Goal: Book appointment/travel/reservation

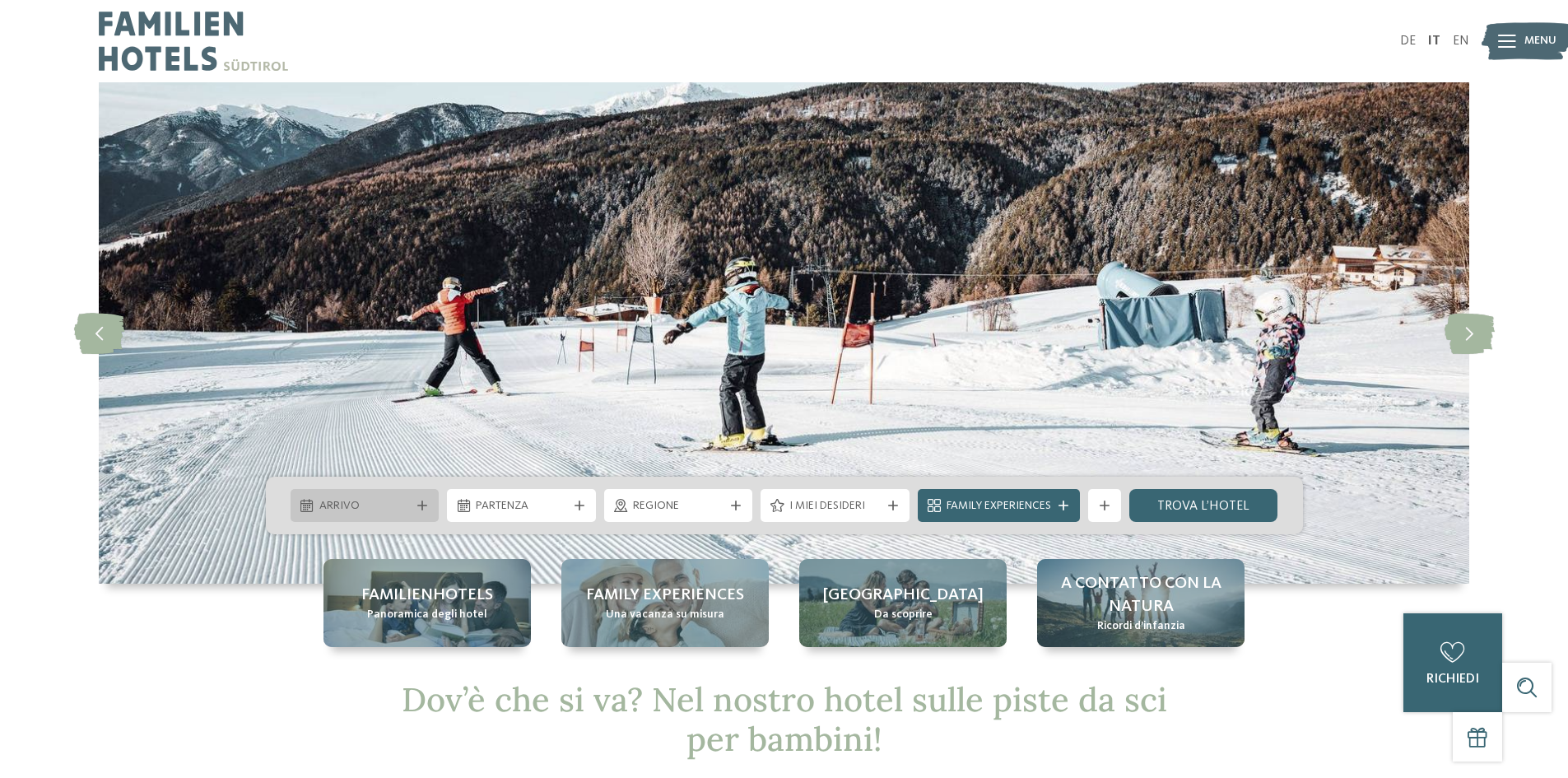
click at [348, 511] on span "Arrivo" at bounding box center [365, 505] width 92 height 16
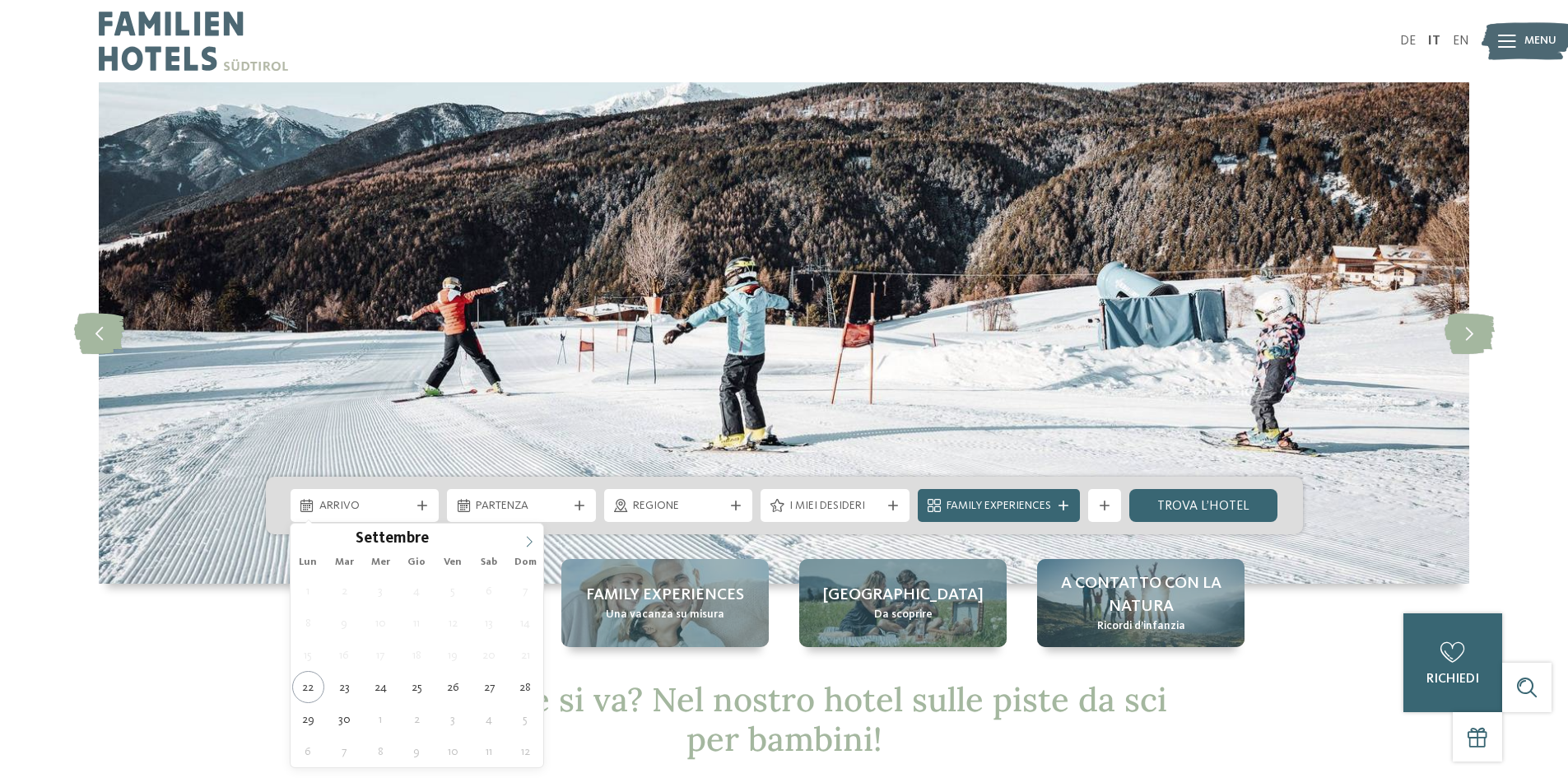
click at [533, 540] on icon at bounding box center [529, 541] width 11 height 11
type input "****"
drag, startPoint x: 532, startPoint y: 541, endPoint x: 522, endPoint y: 548, distance: 12.2
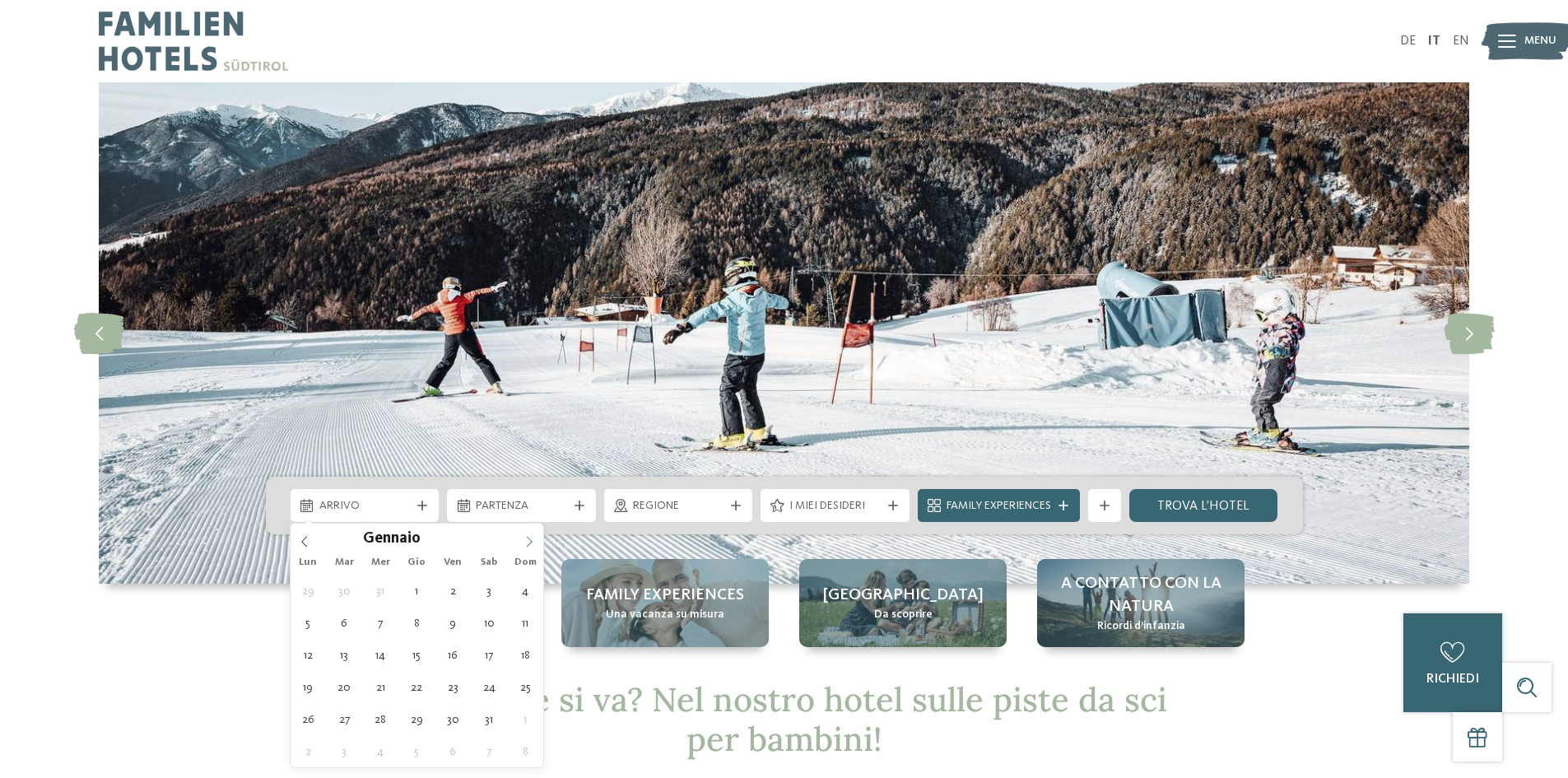
click at [530, 541] on icon at bounding box center [529, 541] width 11 height 11
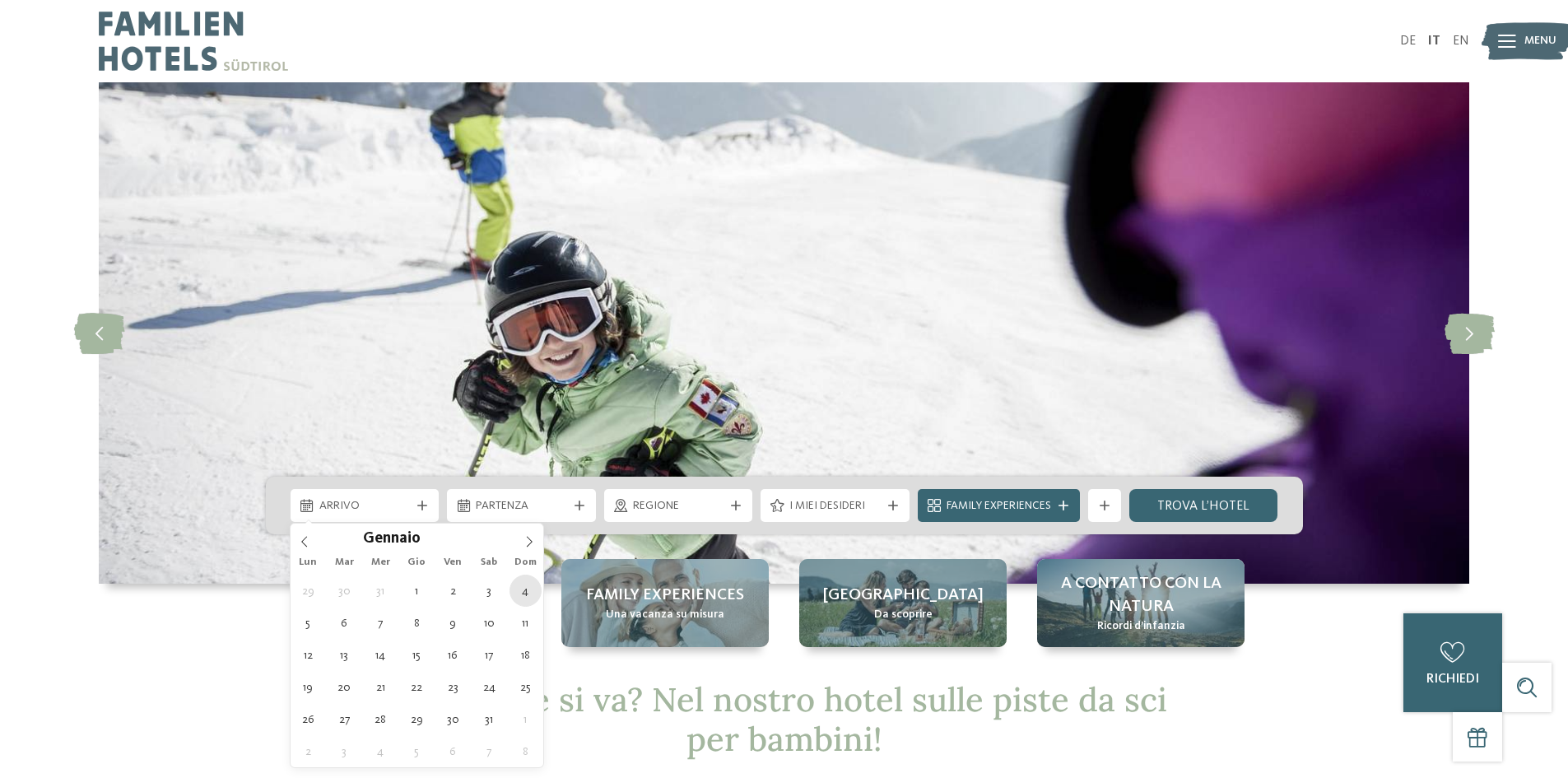
type div "[DATE]"
type input "****"
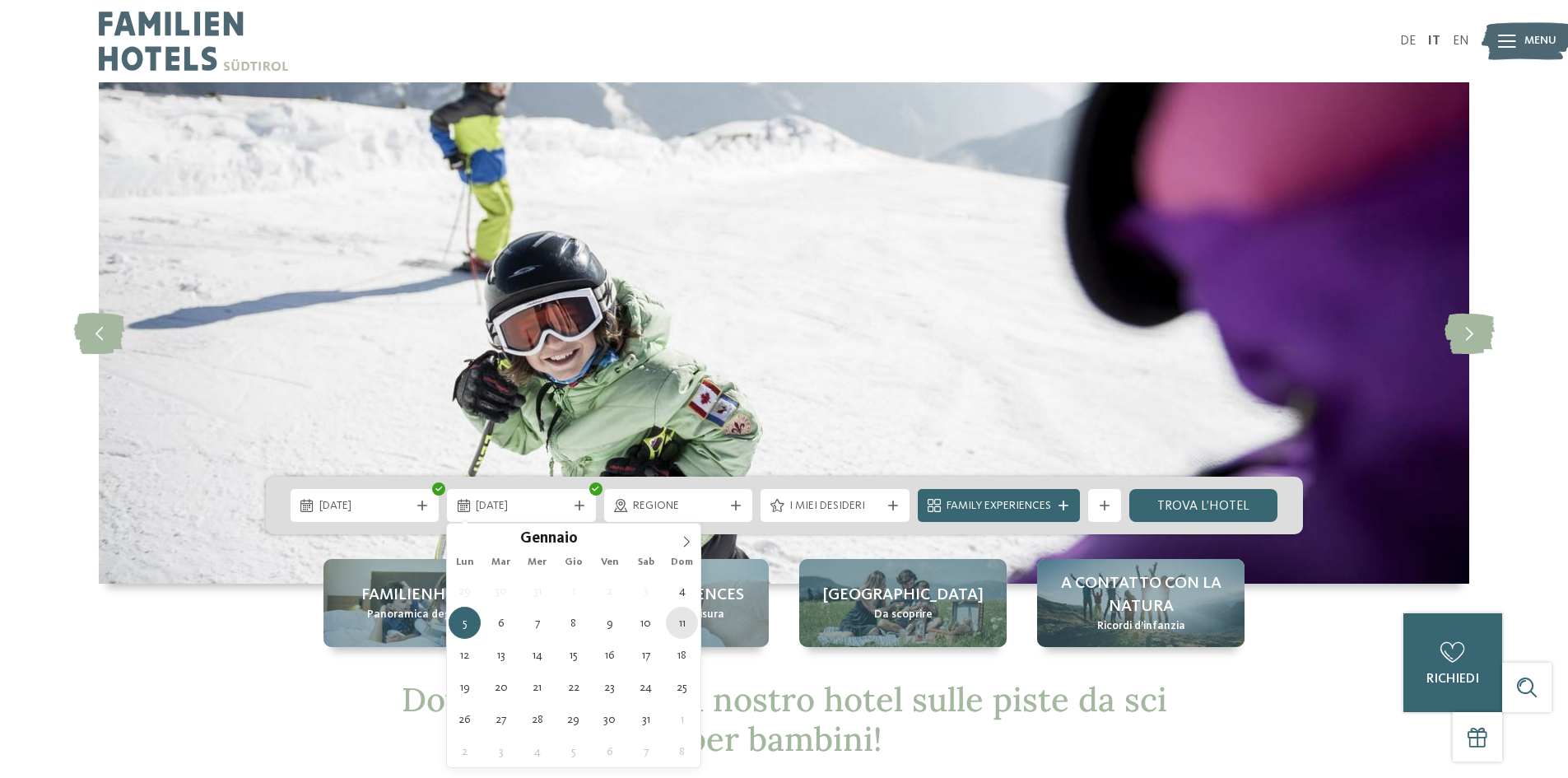
type div "[DATE]"
drag, startPoint x: 676, startPoint y: 622, endPoint x: 669, endPoint y: 624, distance: 7.3
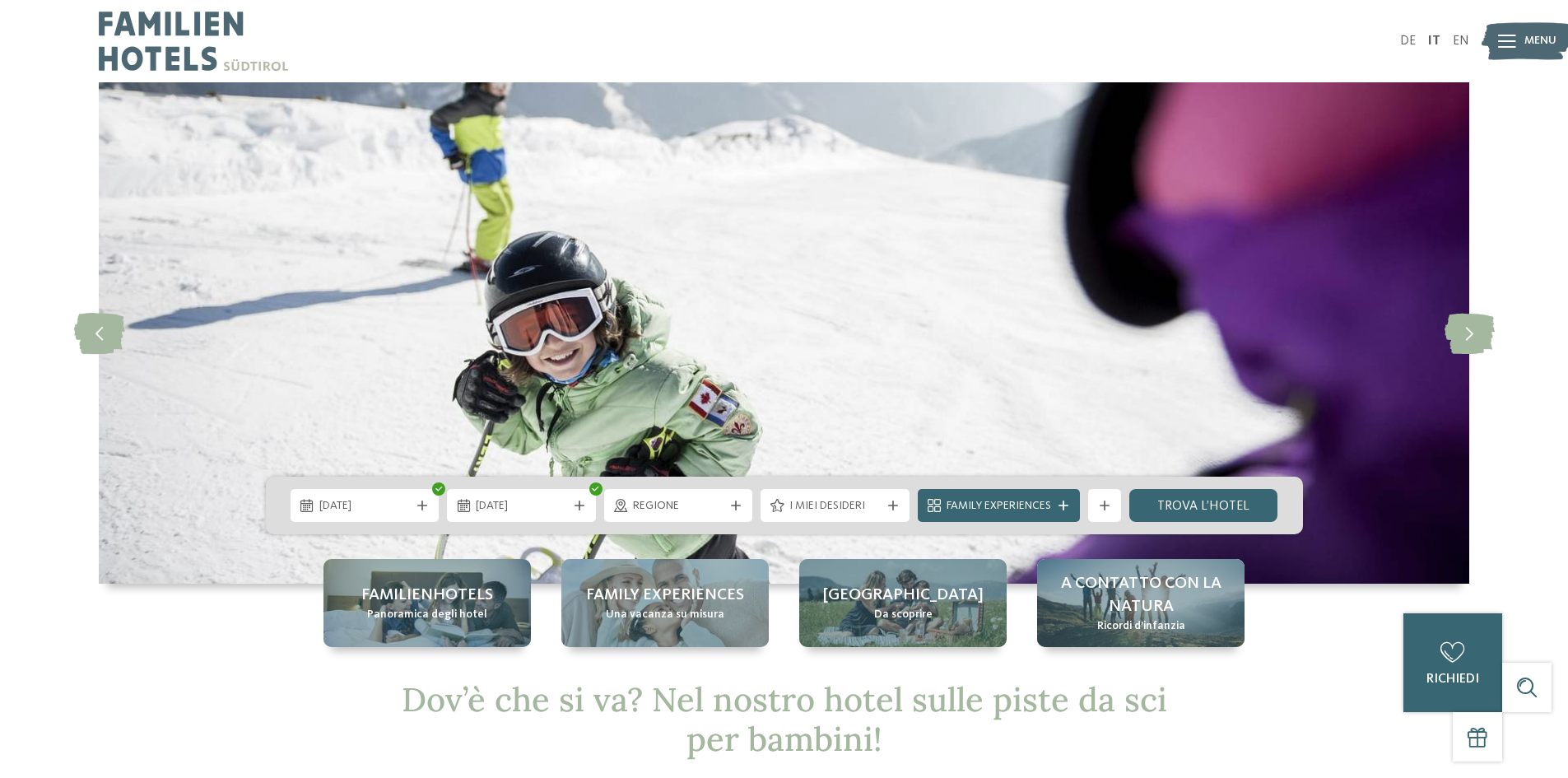
click at [683, 515] on div "Regione" at bounding box center [679, 505] width 149 height 33
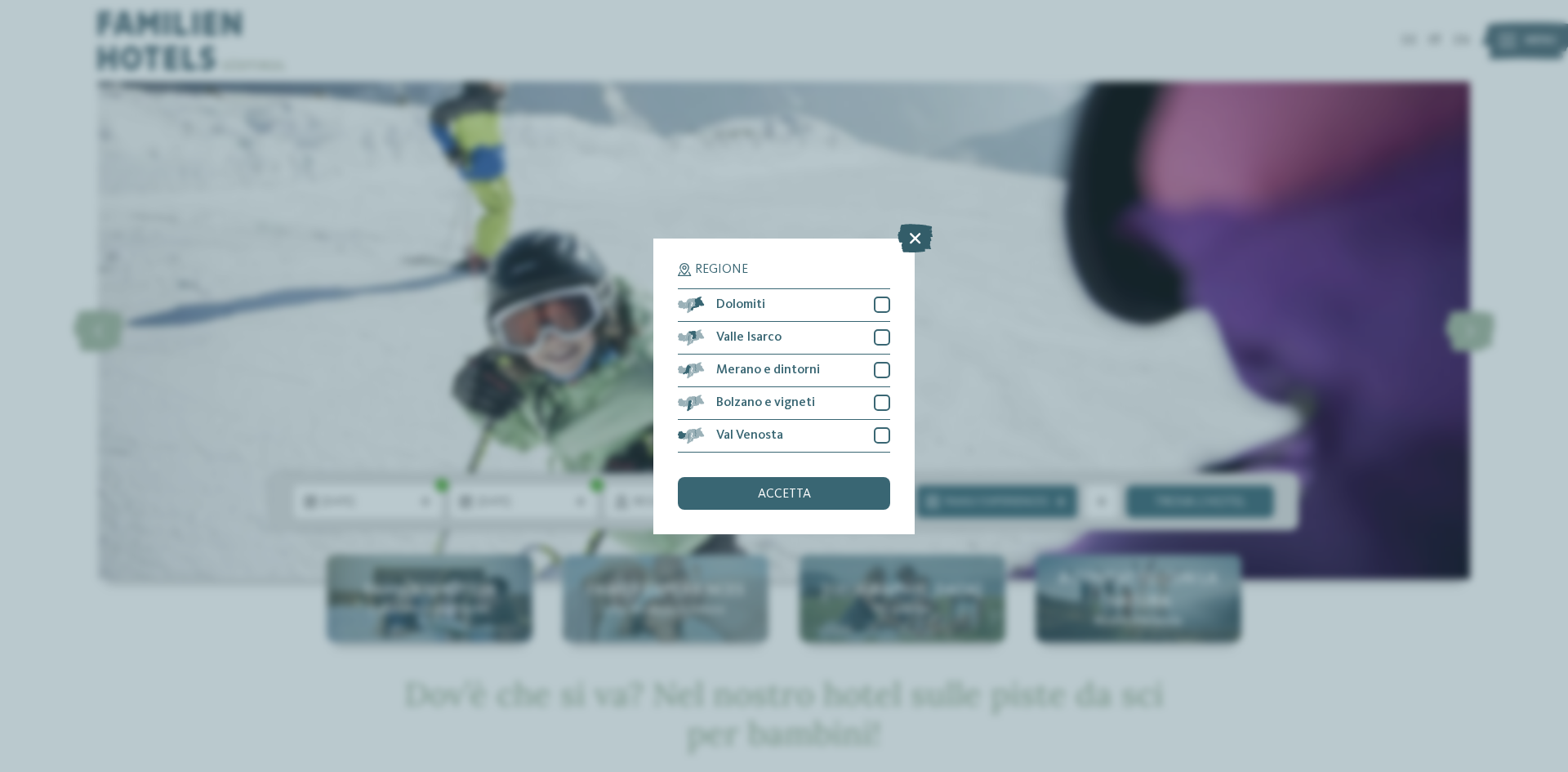
click at [908, 240] on icon at bounding box center [914, 237] width 35 height 29
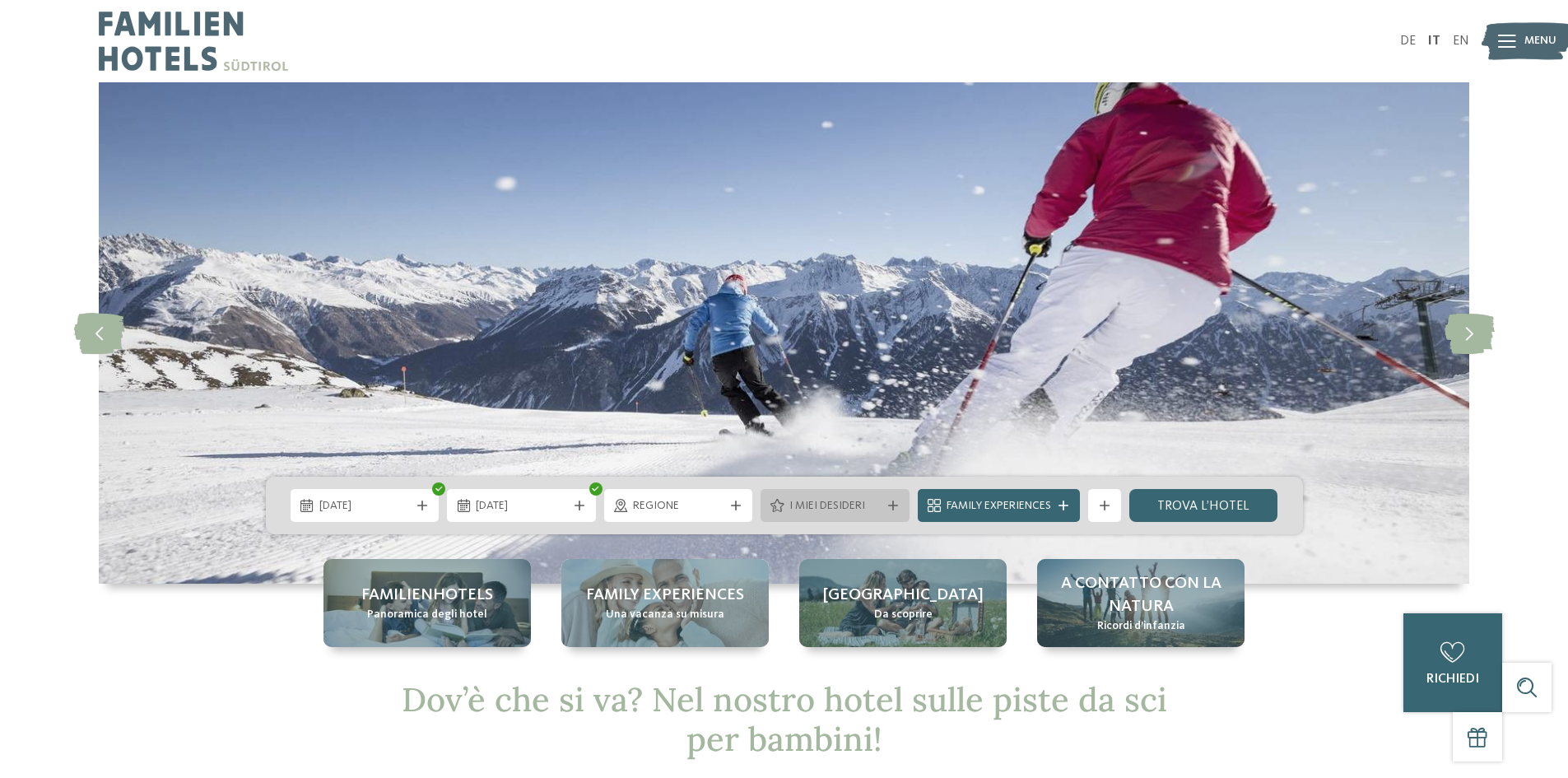
click at [820, 503] on span "I miei desideri" at bounding box center [835, 505] width 92 height 16
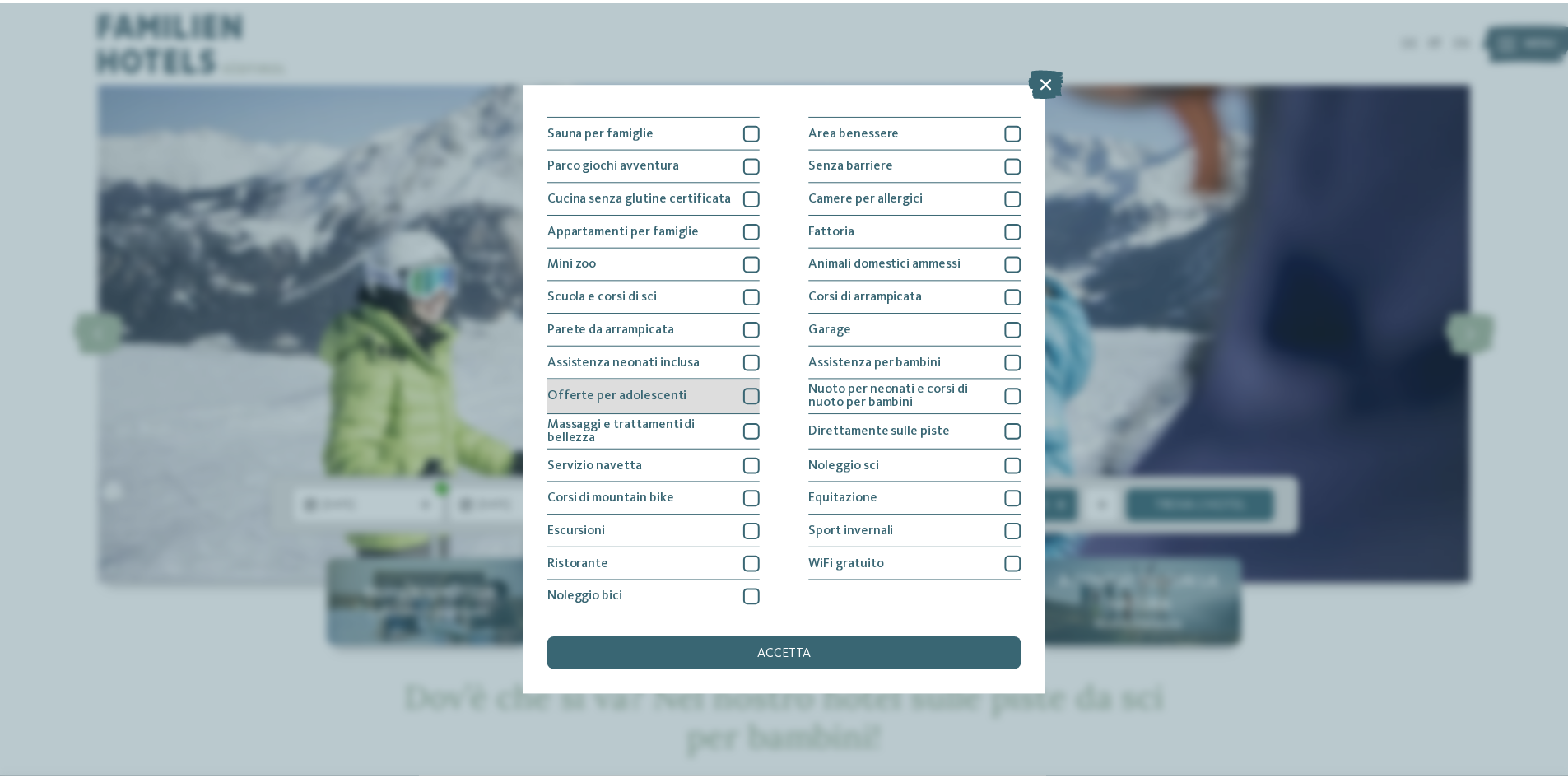
scroll to position [87, 0]
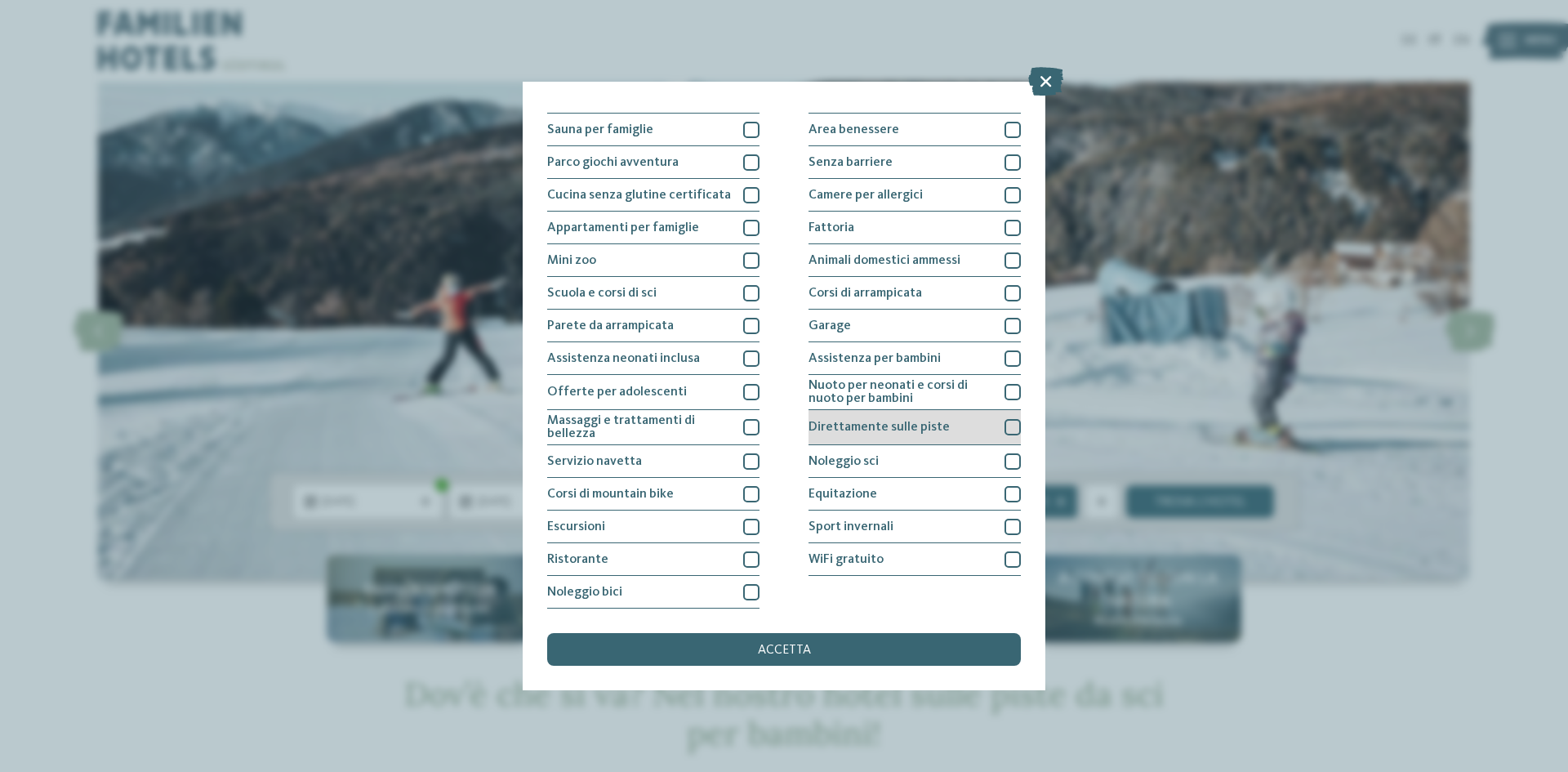
click at [879, 437] on div "Direttamente sulle piste" at bounding box center [914, 427] width 213 height 35
click at [867, 646] on div "accetta" at bounding box center [784, 649] width 474 height 33
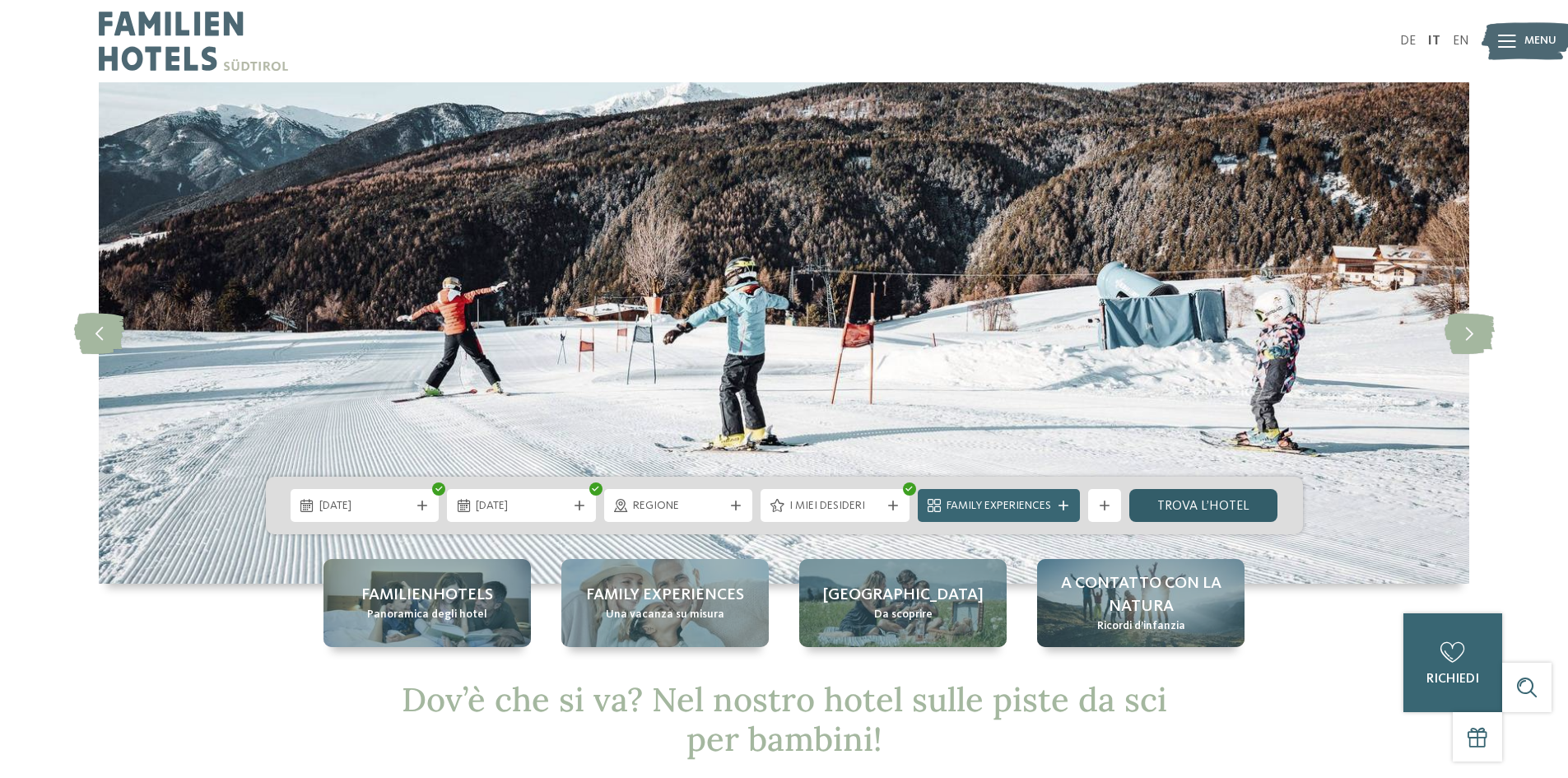
click at [1229, 507] on link "trova l’hotel" at bounding box center [1204, 505] width 149 height 33
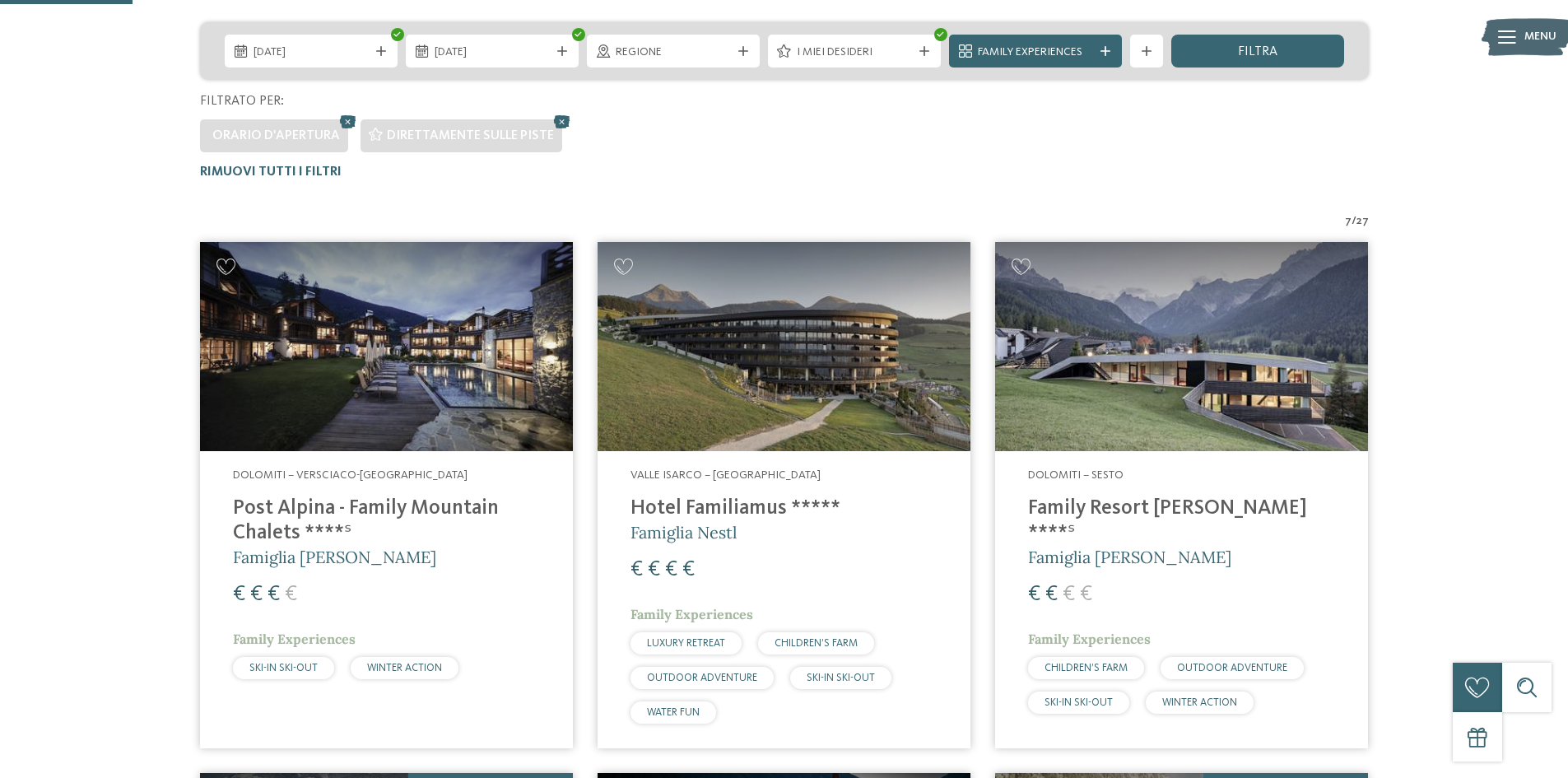
scroll to position [207, 0]
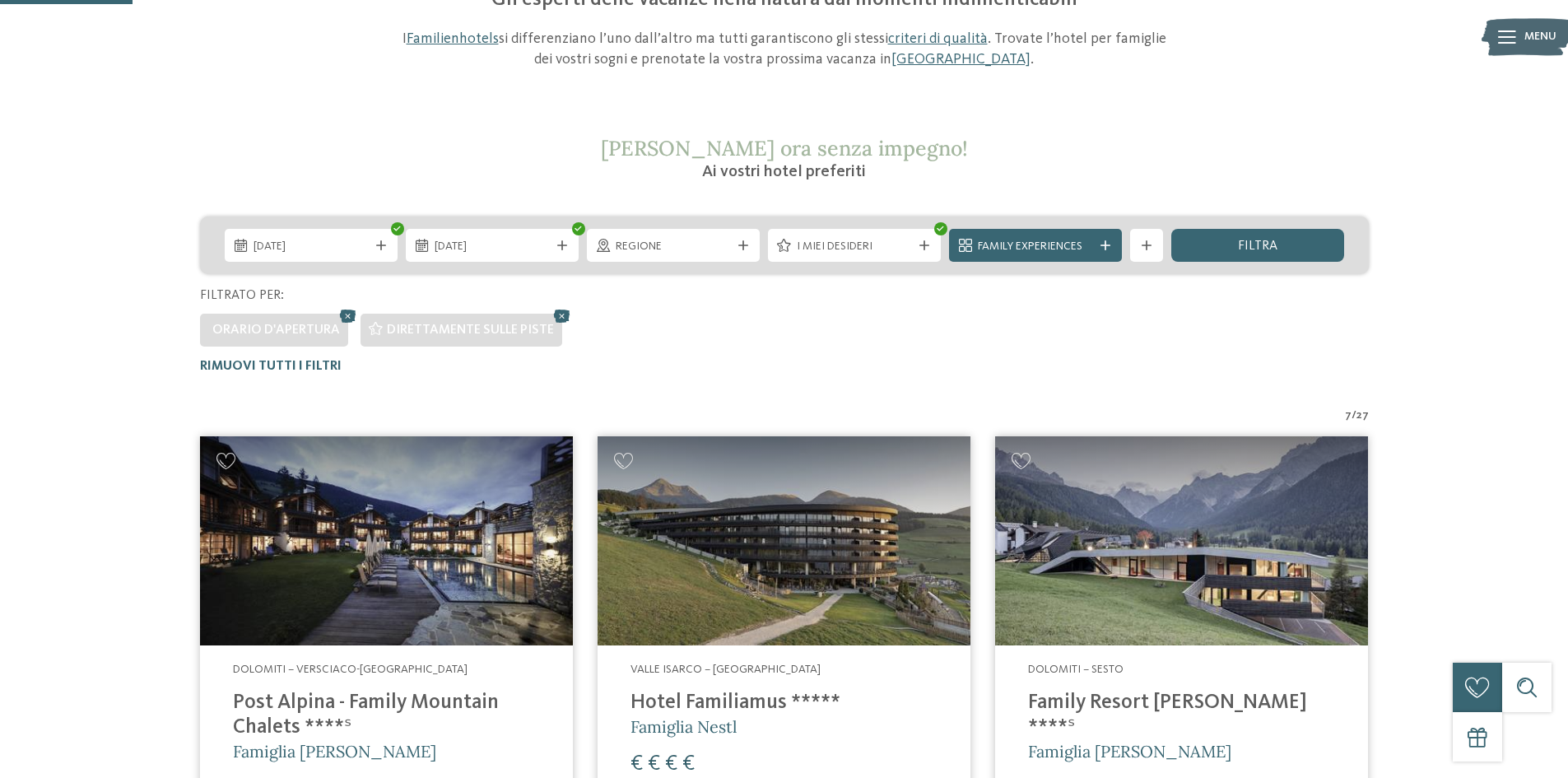
click at [750, 549] on img at bounding box center [784, 541] width 373 height 210
